Goal: Use online tool/utility

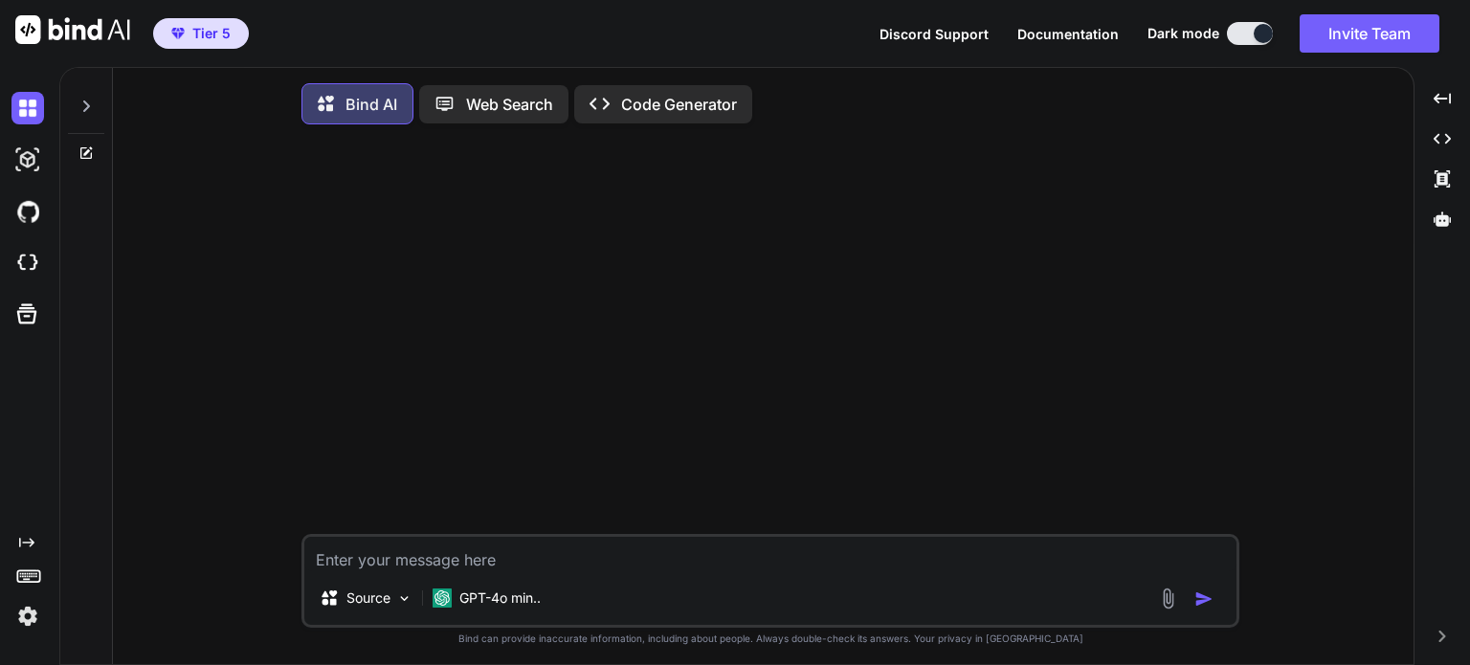
type textarea "x"
click at [32, 258] on img at bounding box center [27, 263] width 33 height 33
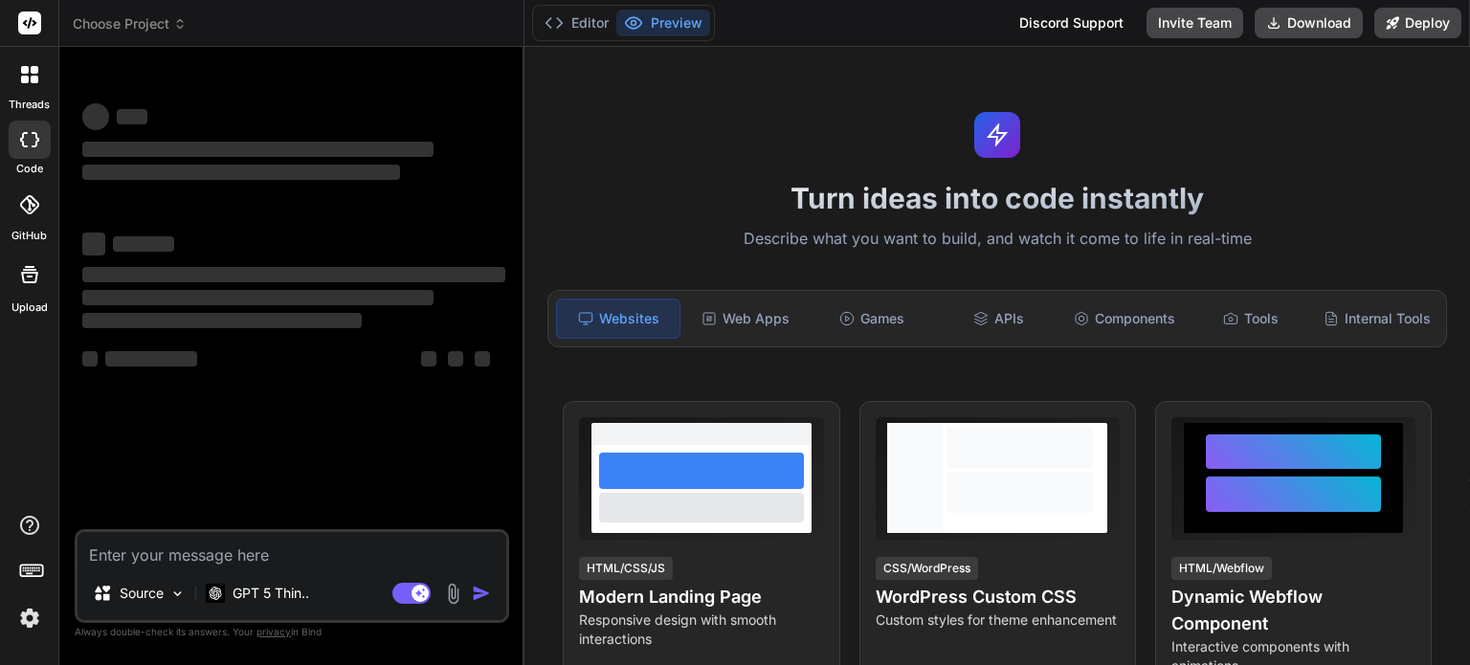
click at [165, 26] on span "Choose Project" at bounding box center [130, 23] width 114 height 19
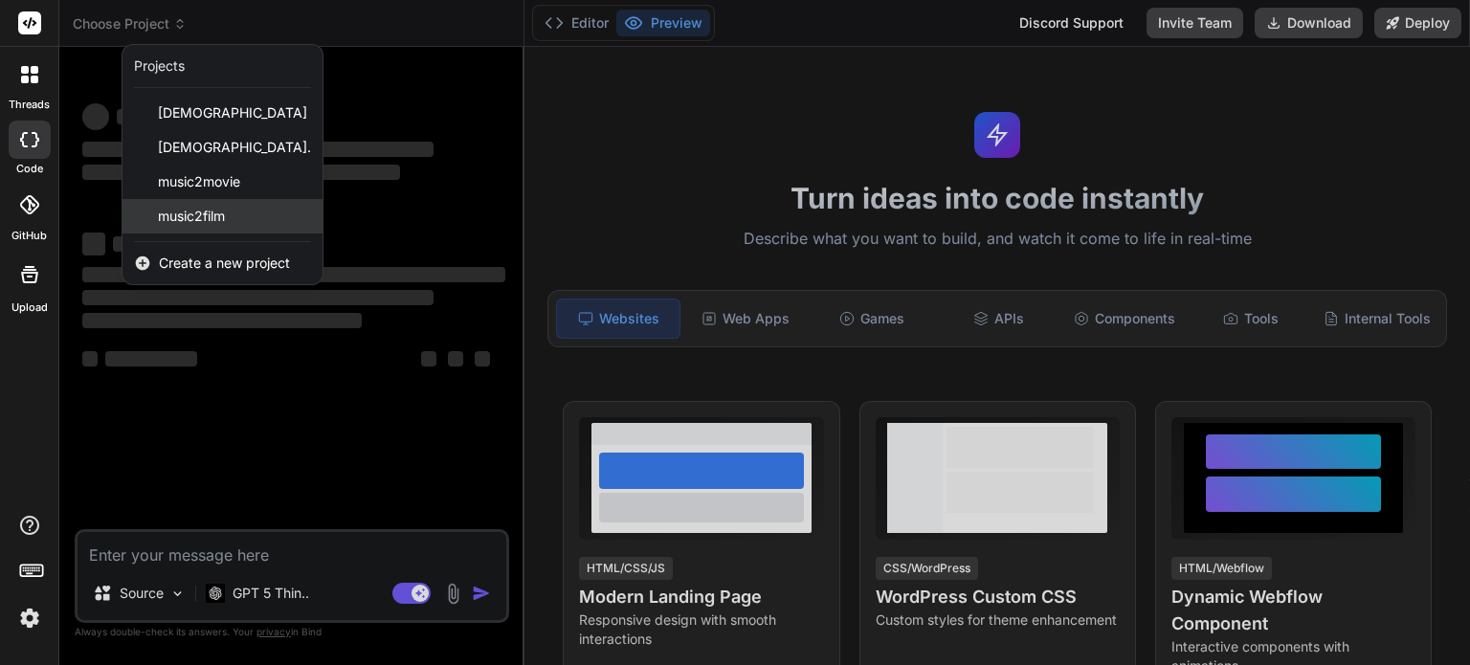
click at [213, 213] on span "music2film" at bounding box center [191, 216] width 67 height 19
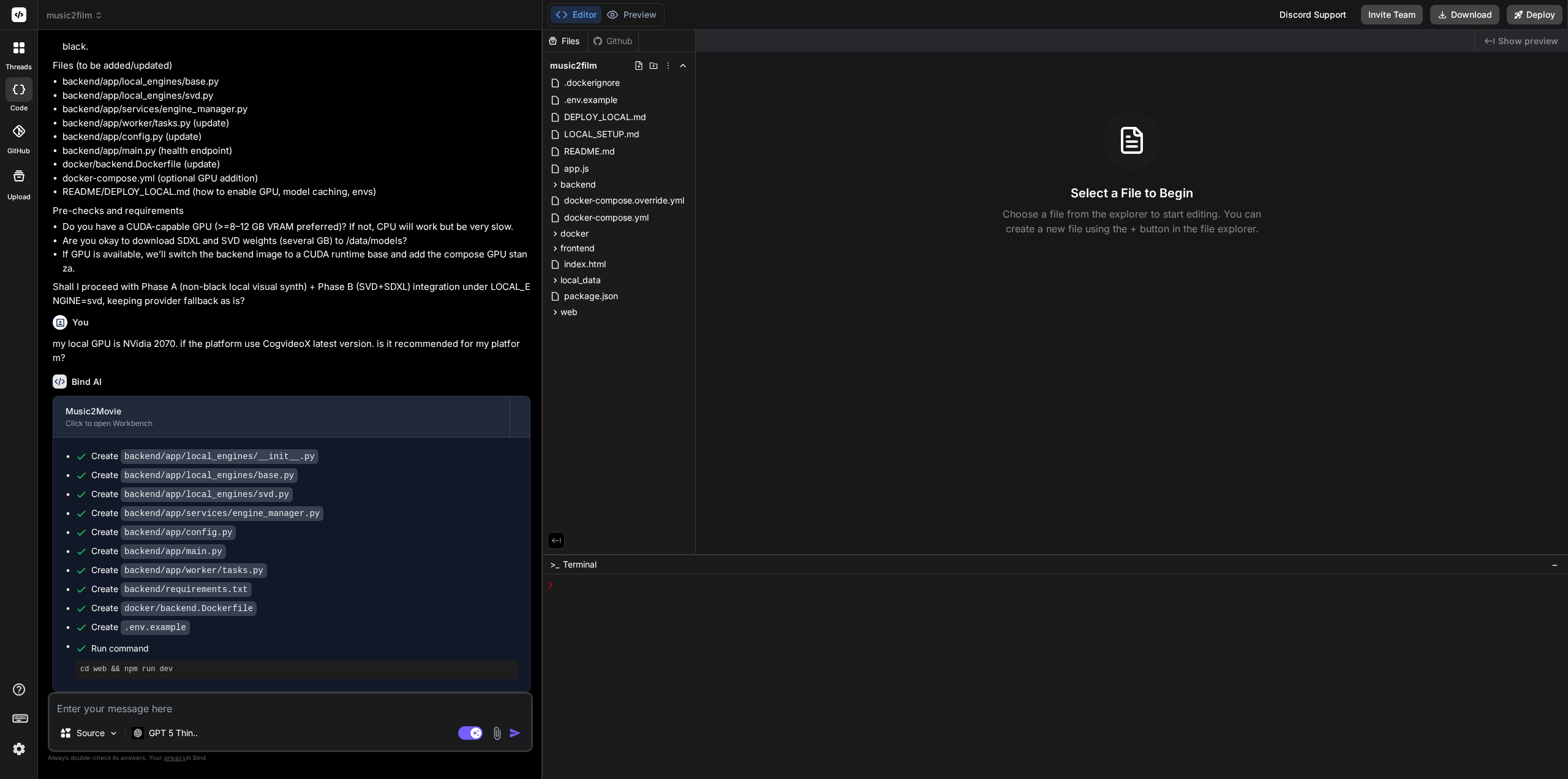
scroll to position [93, 0]
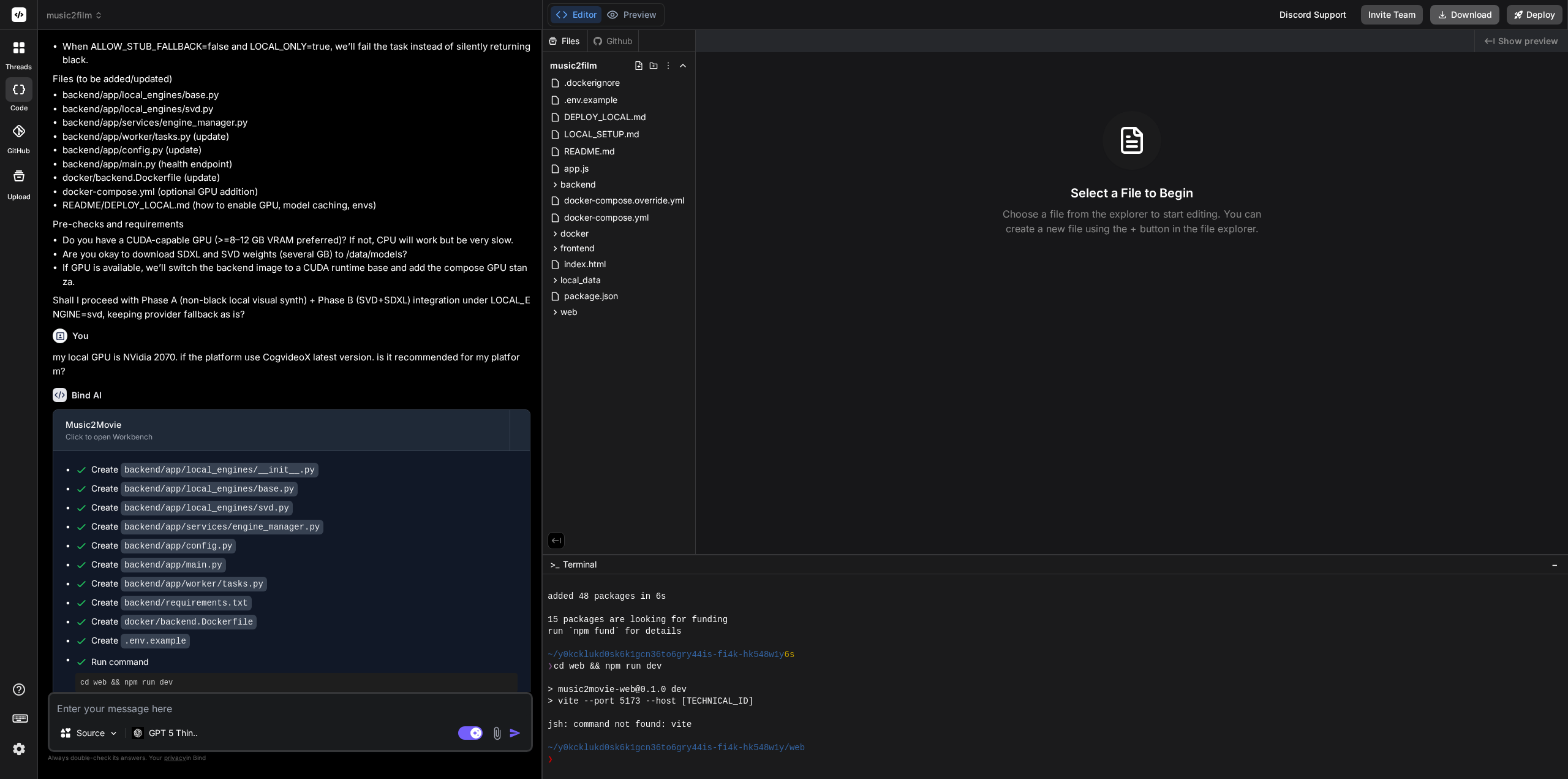
click at [940, 14] on button "Download" at bounding box center [1464, 15] width 69 height 20
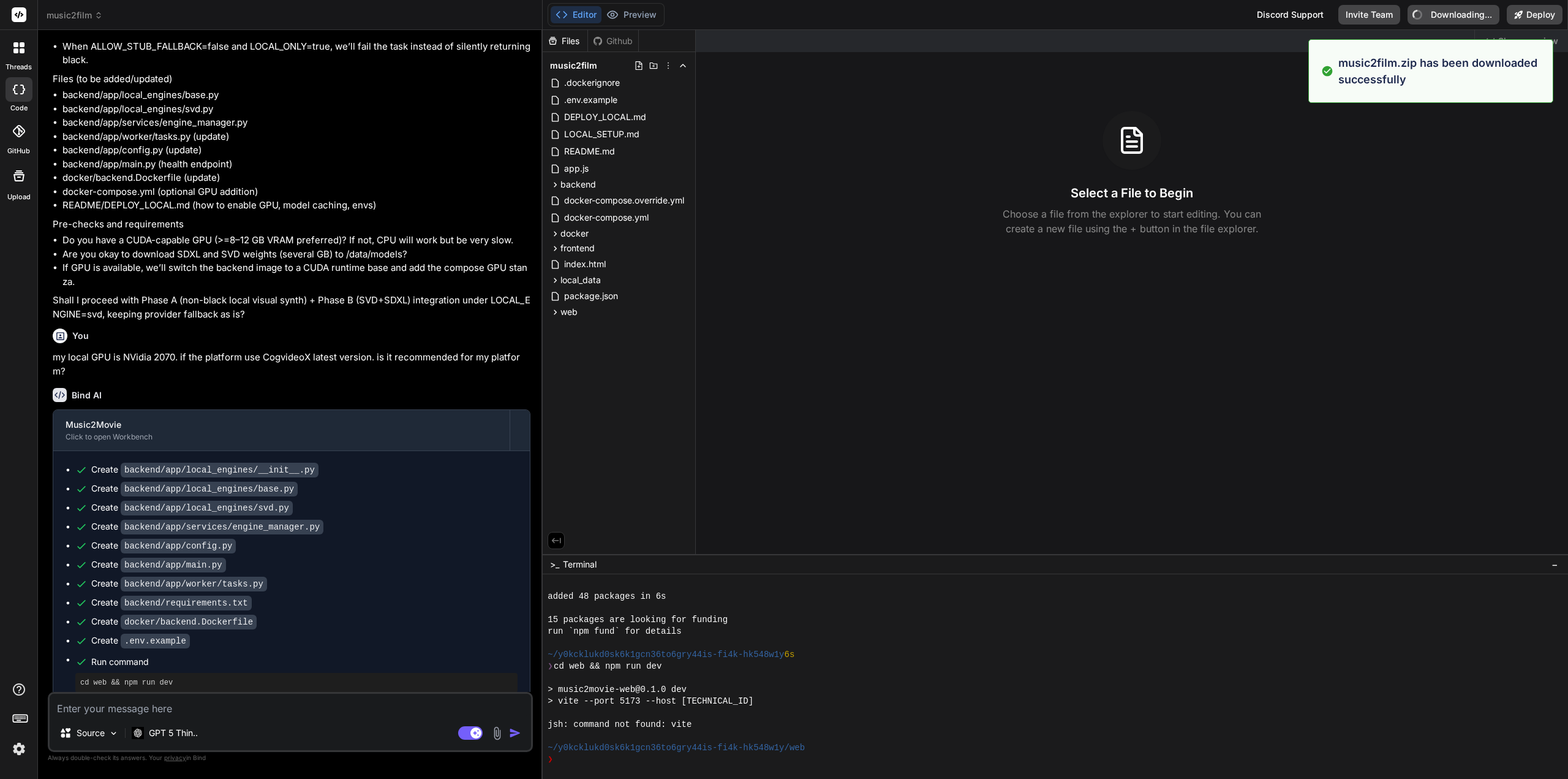
type textarea "x"
